Goal: Check status: Check status

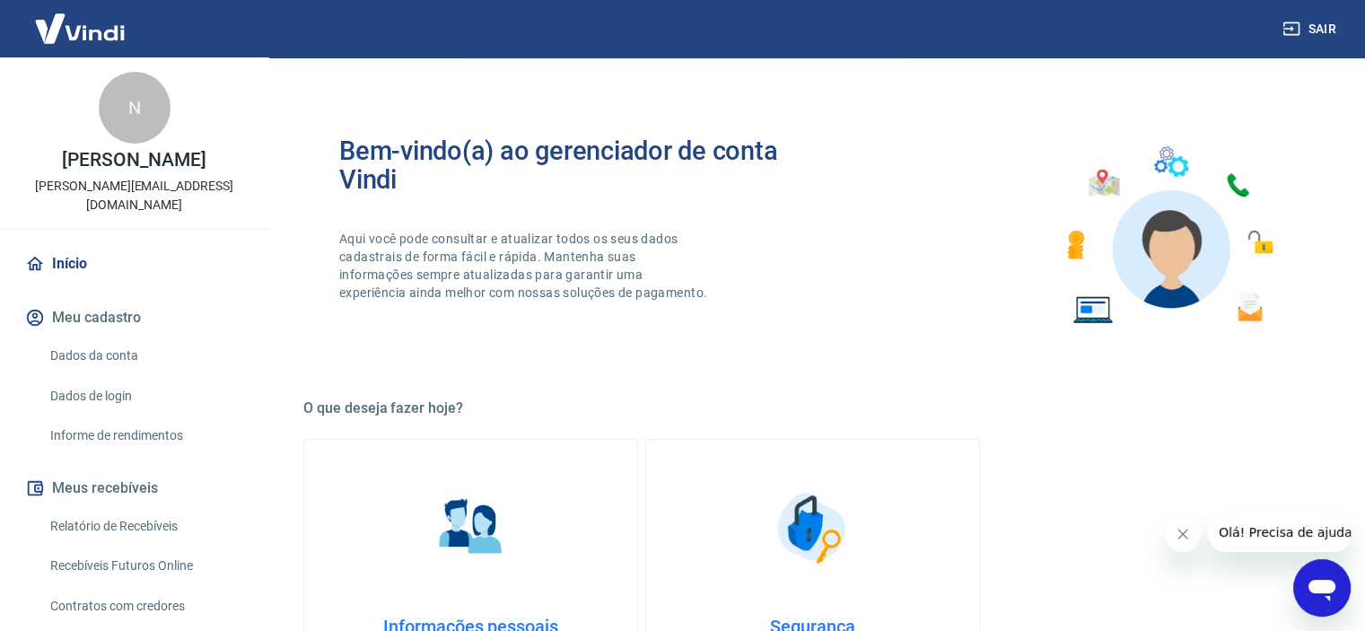
click at [136, 508] on link "Relatório de Recebíveis" at bounding box center [145, 526] width 204 height 37
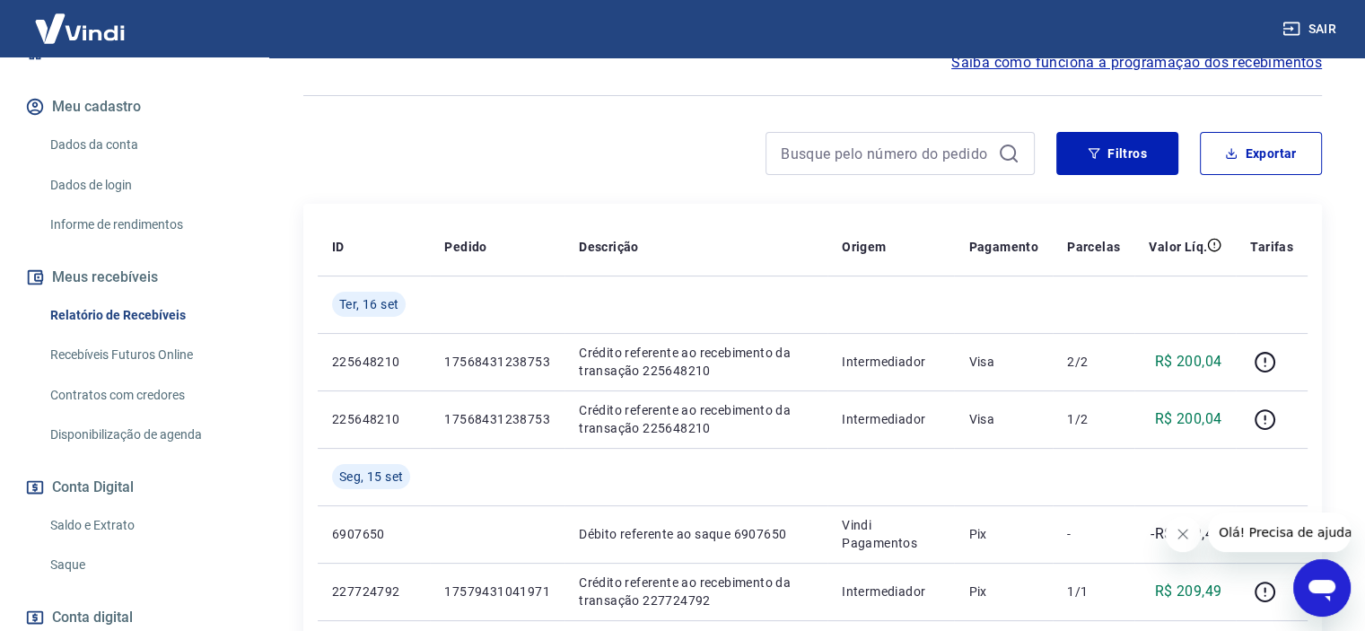
scroll to position [305, 0]
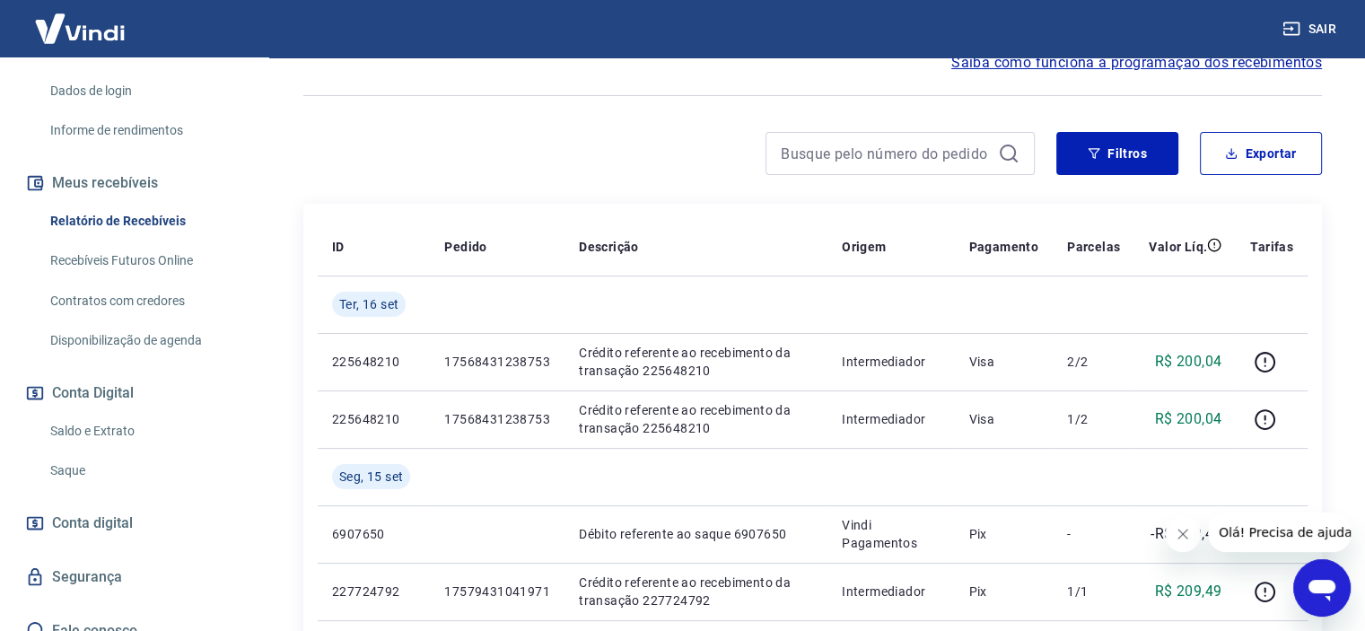
click at [102, 417] on link "Saldo e Extrato" at bounding box center [145, 431] width 204 height 37
